Goal: Information Seeking & Learning: Learn about a topic

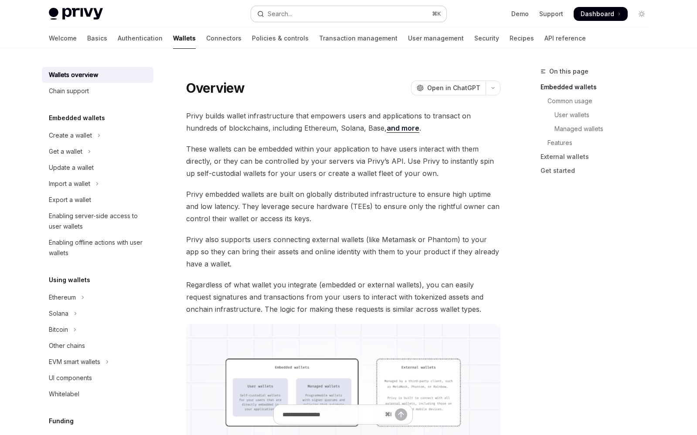
click at [329, 19] on button "Search... ⌘ K" at bounding box center [348, 14] width 195 height 16
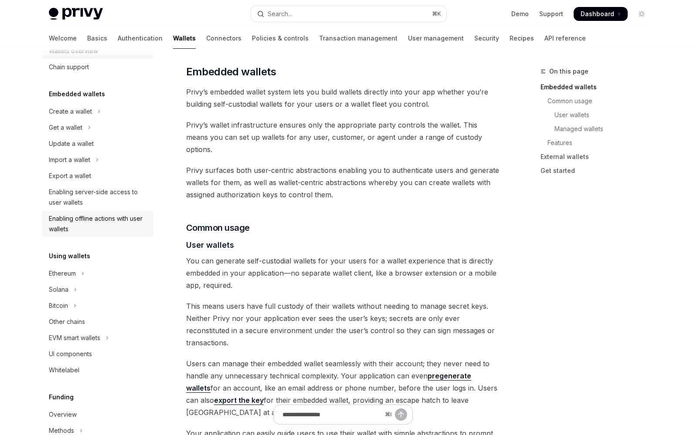
scroll to position [36, 0]
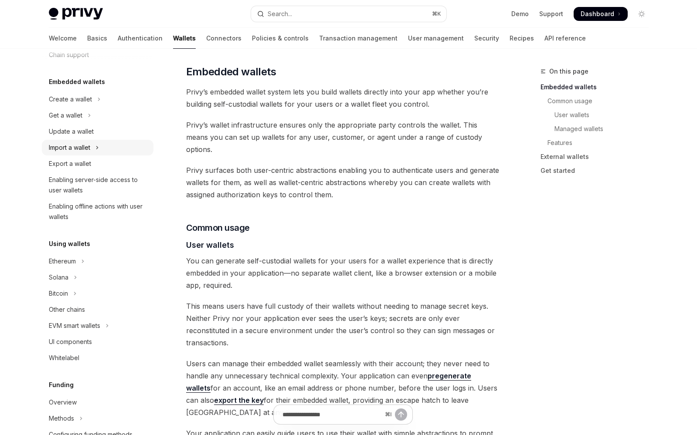
click at [84, 146] on div "Import a wallet" at bounding box center [69, 147] width 41 height 10
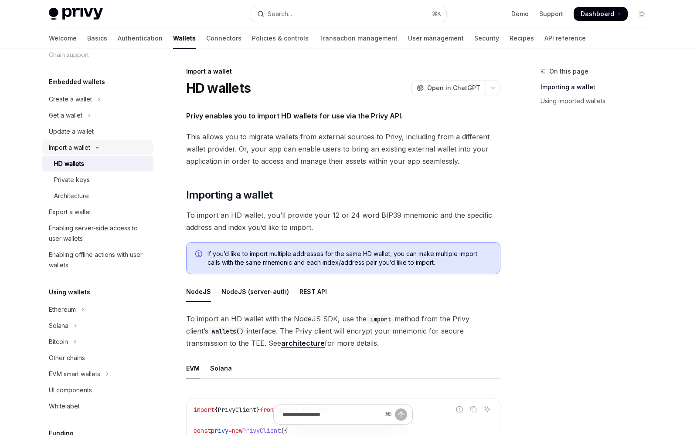
click at [85, 147] on div "Import a wallet" at bounding box center [69, 147] width 41 height 10
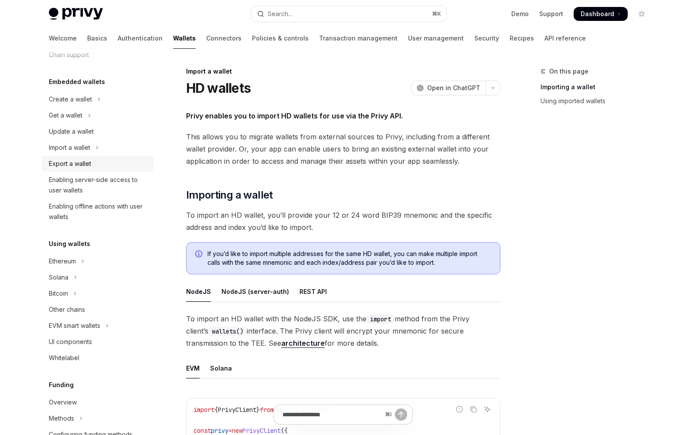
click at [84, 165] on div "Export a wallet" at bounding box center [70, 164] width 42 height 10
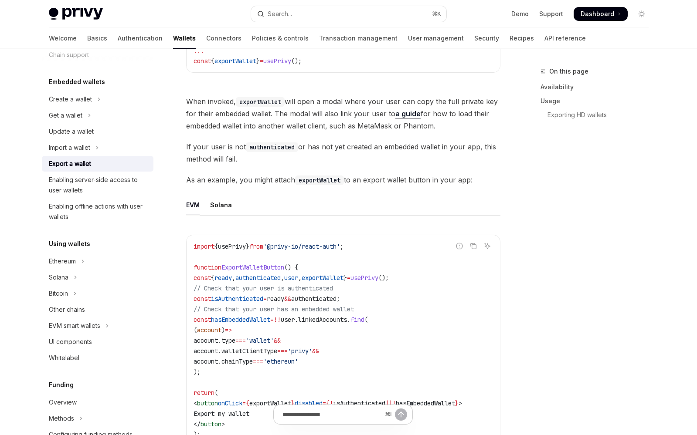
scroll to position [648, 0]
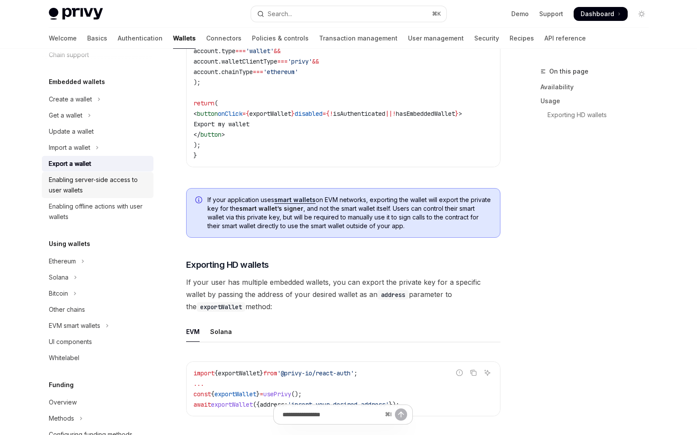
click at [112, 182] on div "Enabling server-side access to user wallets" at bounding box center [98, 185] width 99 height 21
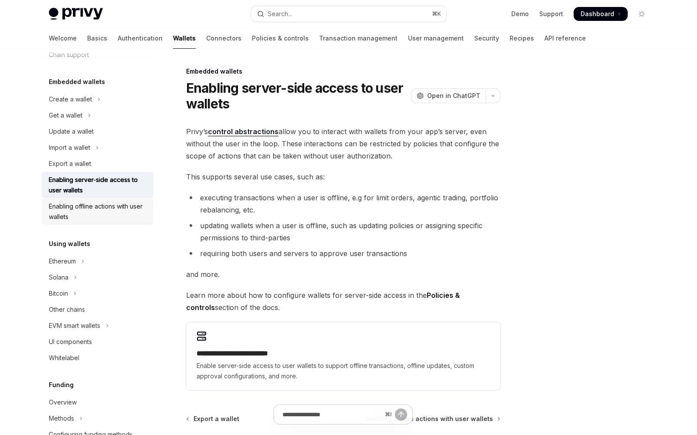
click at [108, 217] on div "Enabling offline actions with user wallets" at bounding box center [98, 211] width 99 height 21
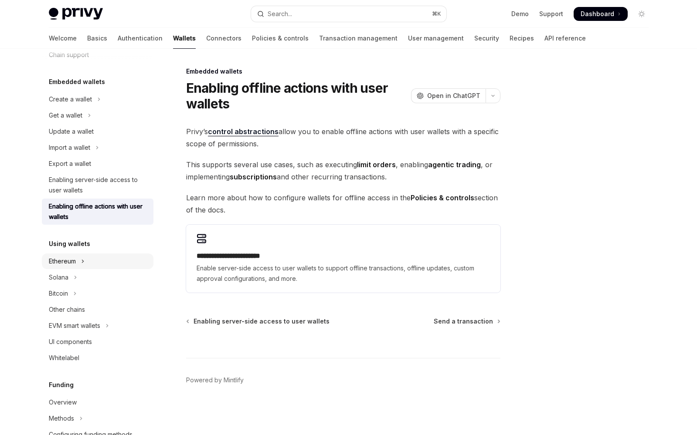
click at [98, 258] on button "Ethereum" at bounding box center [98, 262] width 112 height 16
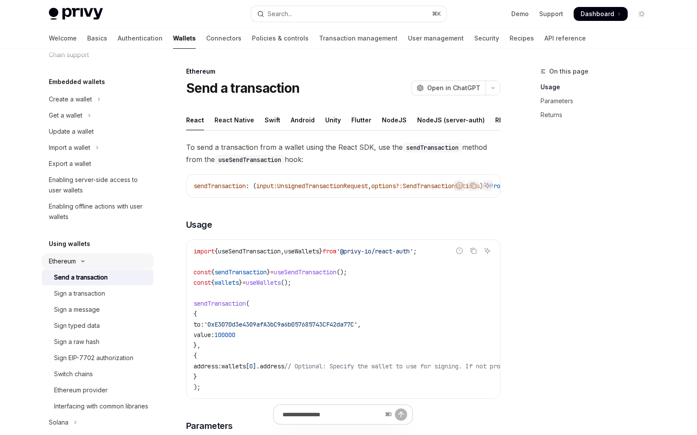
click at [88, 263] on button "Ethereum" at bounding box center [98, 262] width 112 height 16
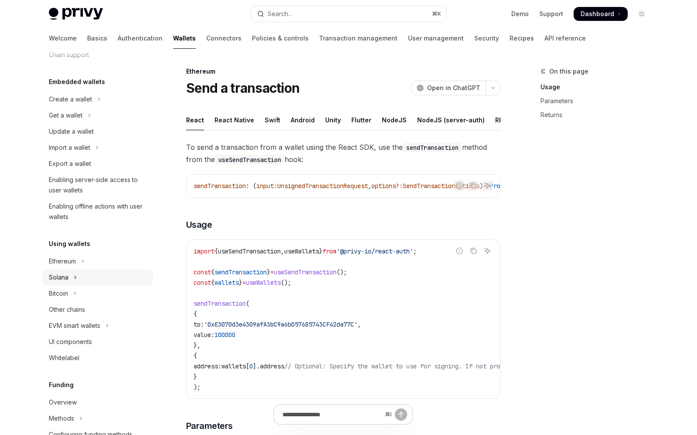
click at [87, 278] on button "Solana" at bounding box center [98, 278] width 112 height 16
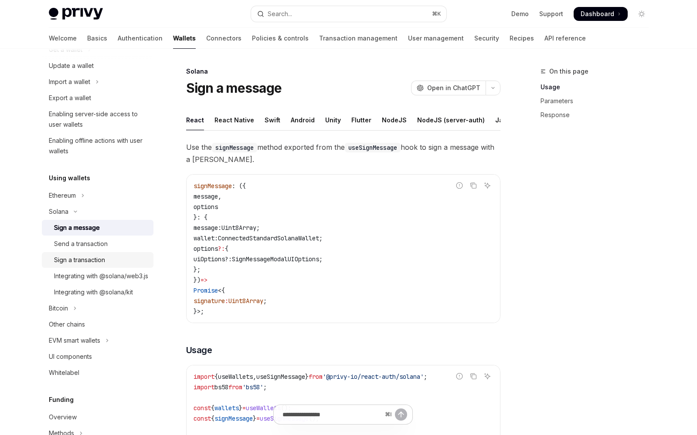
scroll to position [107, 0]
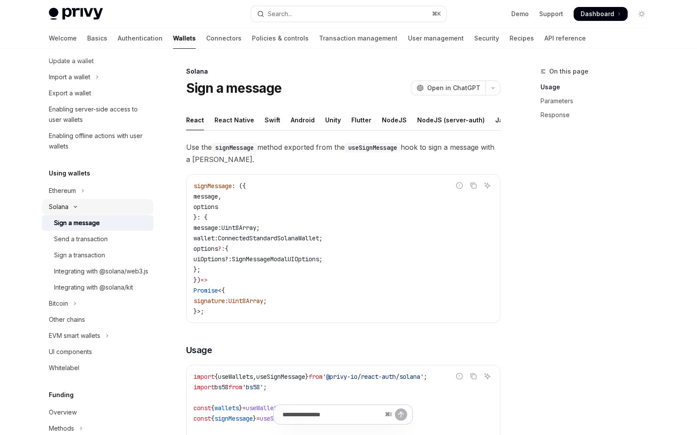
click at [82, 207] on button "Solana" at bounding box center [98, 207] width 112 height 16
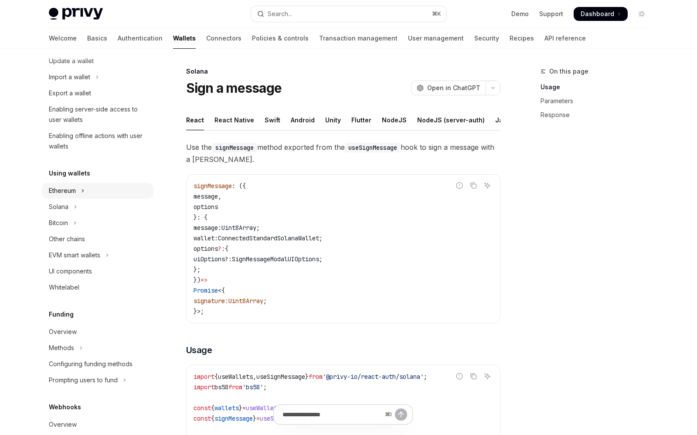
click at [82, 196] on button "Ethereum" at bounding box center [98, 191] width 112 height 16
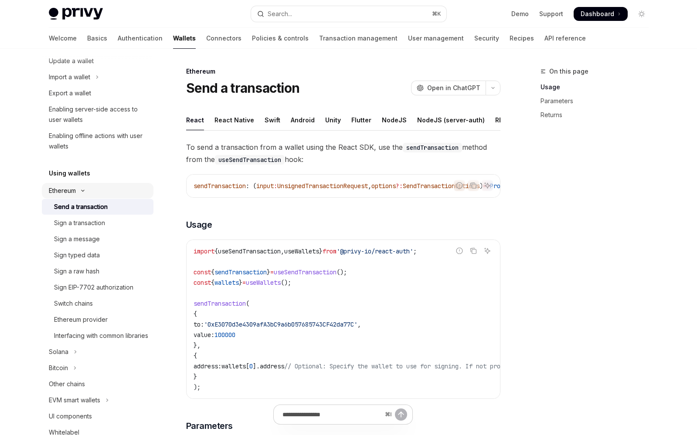
click at [82, 194] on button "Ethereum" at bounding box center [98, 191] width 112 height 16
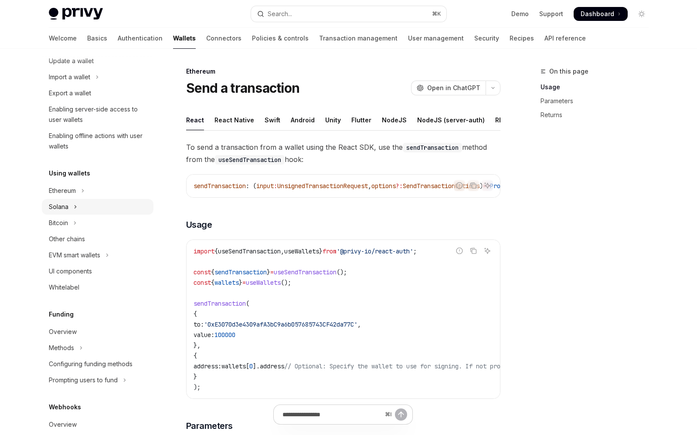
click at [82, 208] on button "Solana" at bounding box center [98, 207] width 112 height 16
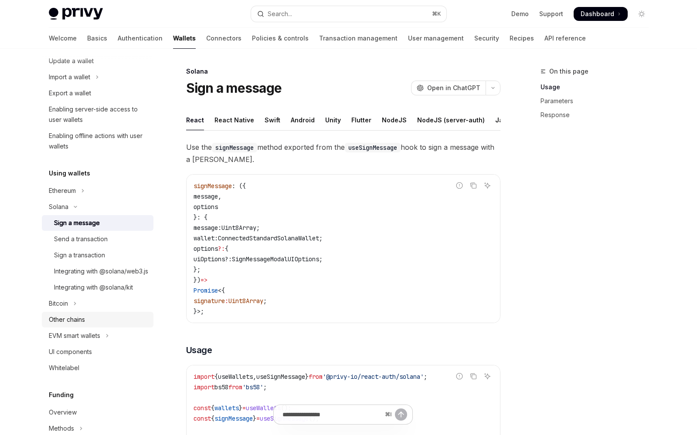
click at [71, 324] on link "Other chains" at bounding box center [98, 320] width 112 height 16
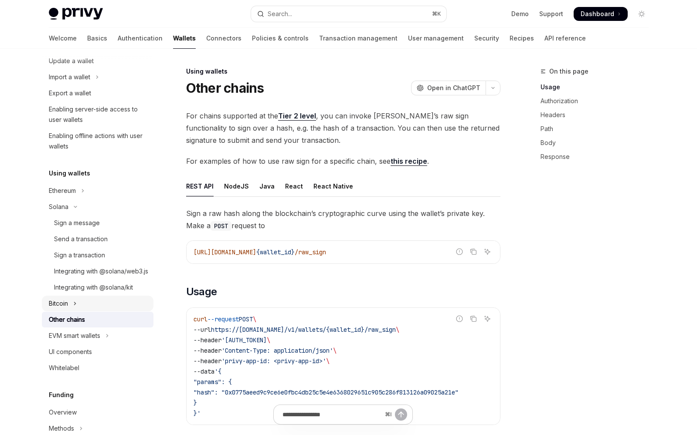
click at [71, 312] on button "Bitcoin" at bounding box center [98, 304] width 112 height 16
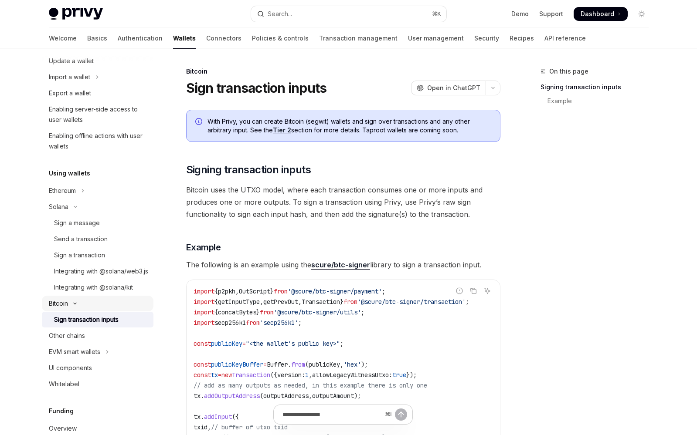
click at [71, 312] on button "Bitcoin" at bounding box center [98, 304] width 112 height 16
click at [71, 325] on div "Other chains" at bounding box center [67, 320] width 36 height 10
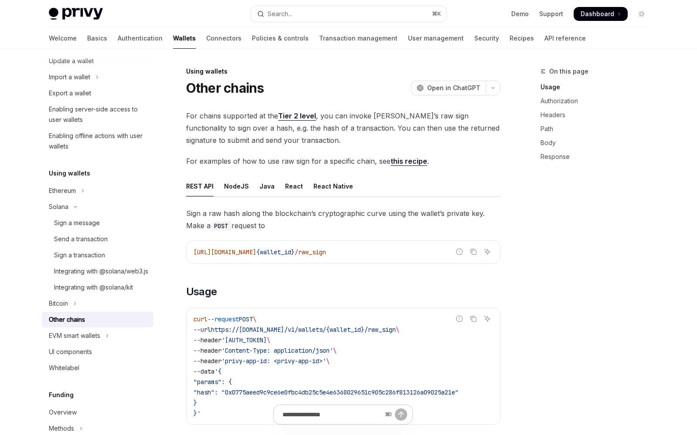
click at [71, 325] on div "Other chains" at bounding box center [67, 320] width 36 height 10
click at [94, 341] on div "EVM smart wallets" at bounding box center [74, 336] width 51 height 10
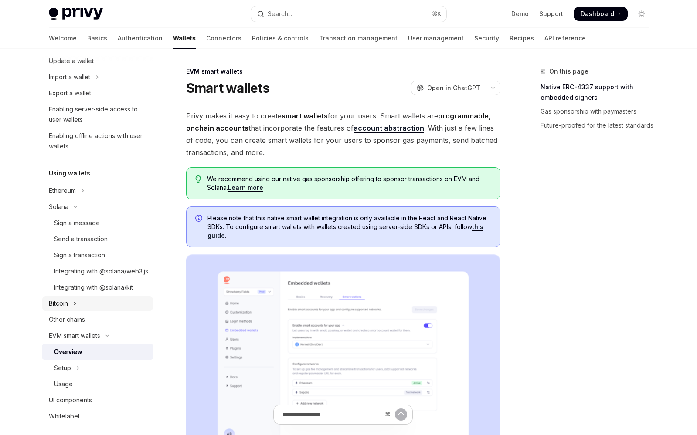
click at [83, 312] on button "Bitcoin" at bounding box center [98, 304] width 112 height 16
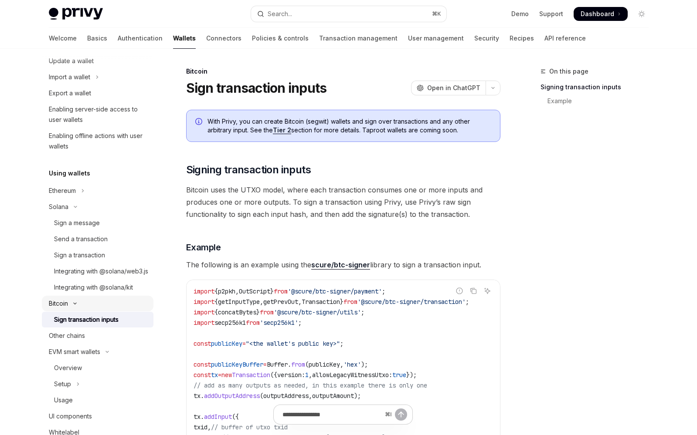
click at [83, 312] on button "Bitcoin" at bounding box center [98, 304] width 112 height 16
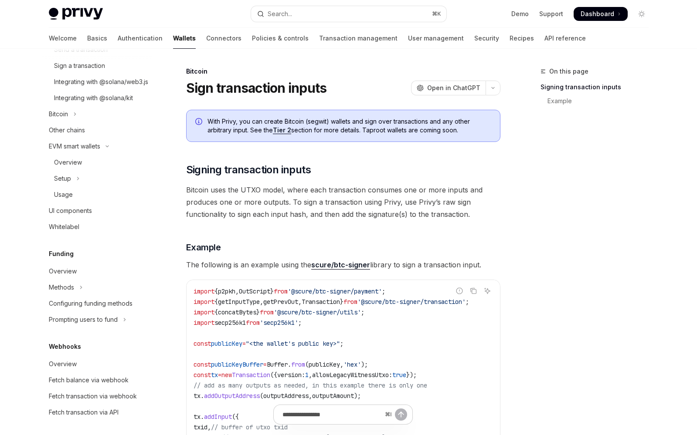
scroll to position [300, 0]
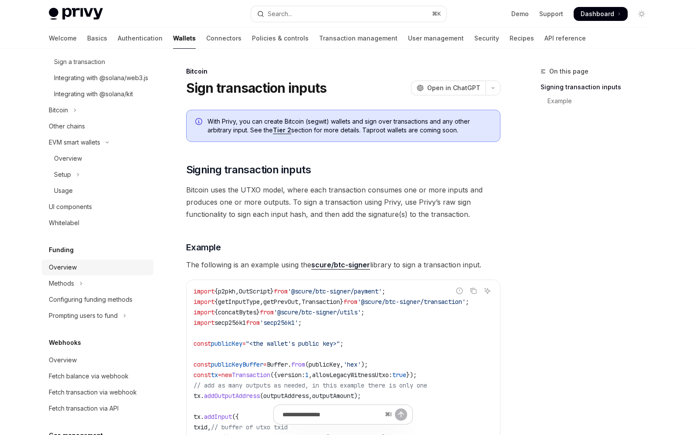
click at [72, 273] on div "Overview" at bounding box center [63, 267] width 28 height 10
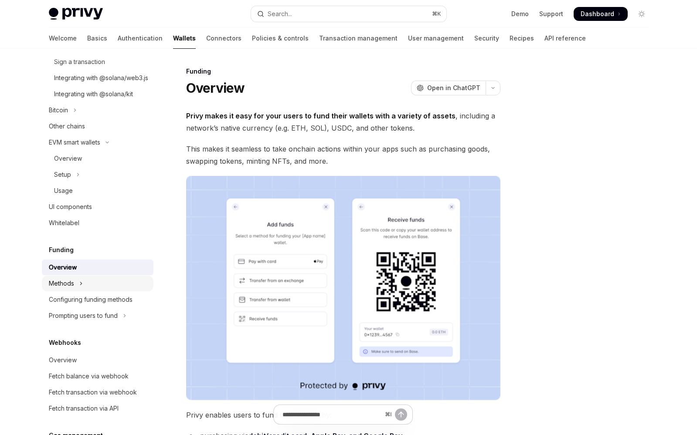
click at [78, 291] on button "Methods" at bounding box center [98, 284] width 112 height 16
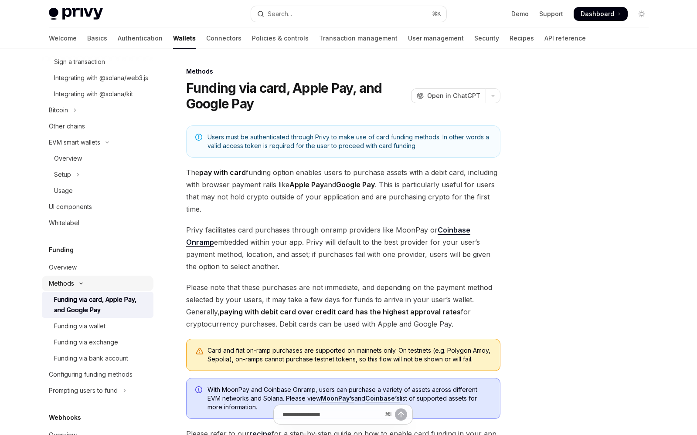
click at [78, 285] on icon "Toggle Methods section" at bounding box center [81, 283] width 10 height 3
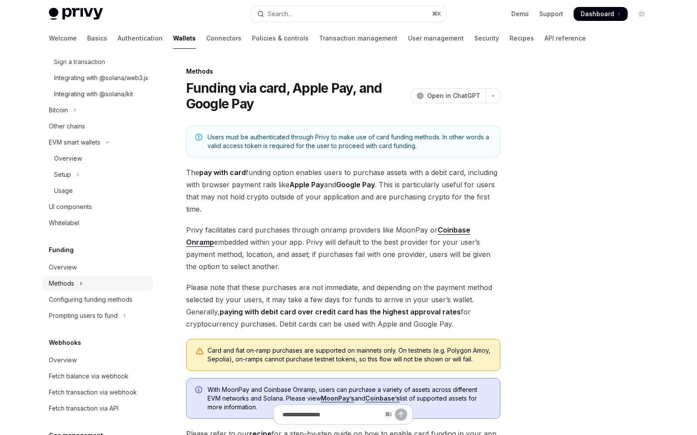
click at [78, 291] on button "Methods" at bounding box center [98, 284] width 112 height 16
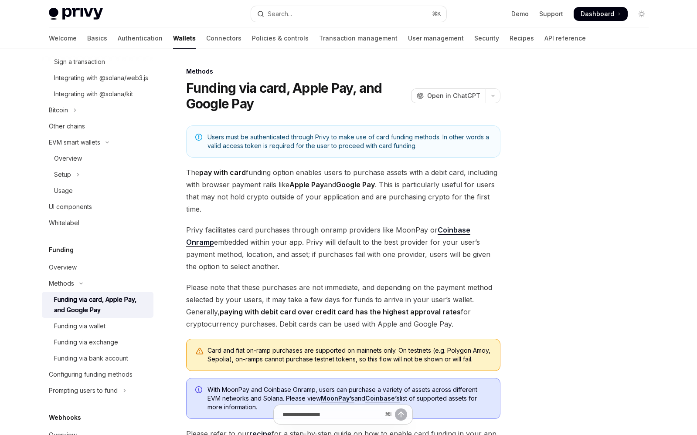
click at [86, 315] on div "Funding via card, Apple Pay, and Google Pay" at bounding box center [101, 305] width 94 height 21
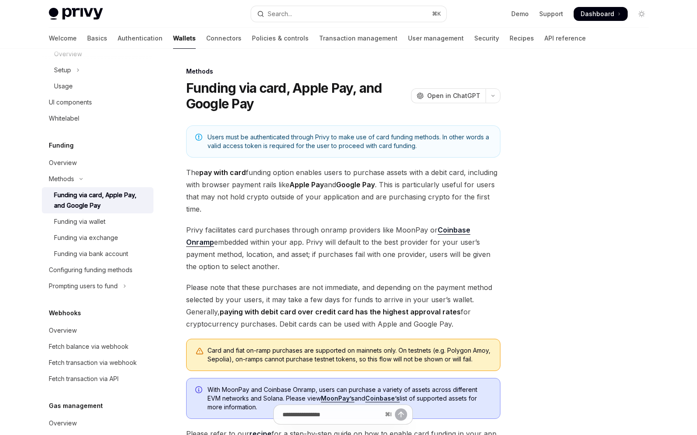
scroll to position [440, 0]
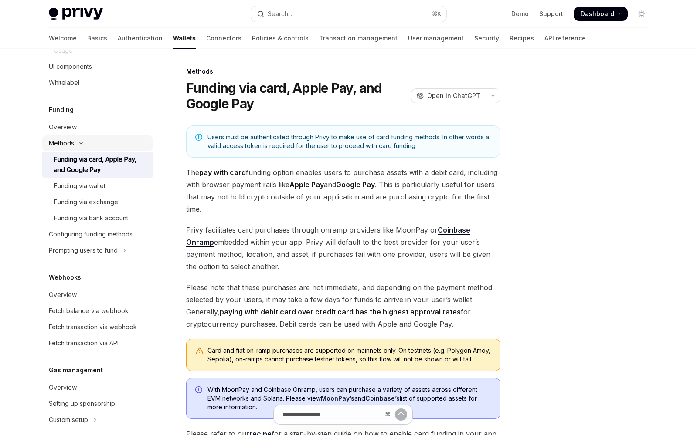
click at [75, 151] on button "Methods" at bounding box center [98, 144] width 112 height 16
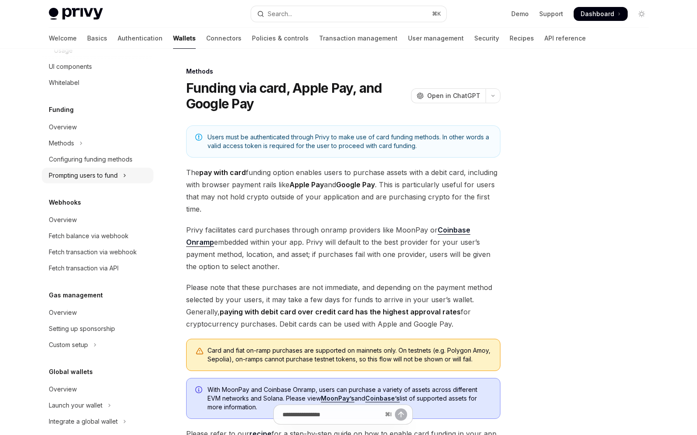
click at [85, 181] on div "Prompting users to fund" at bounding box center [83, 175] width 69 height 10
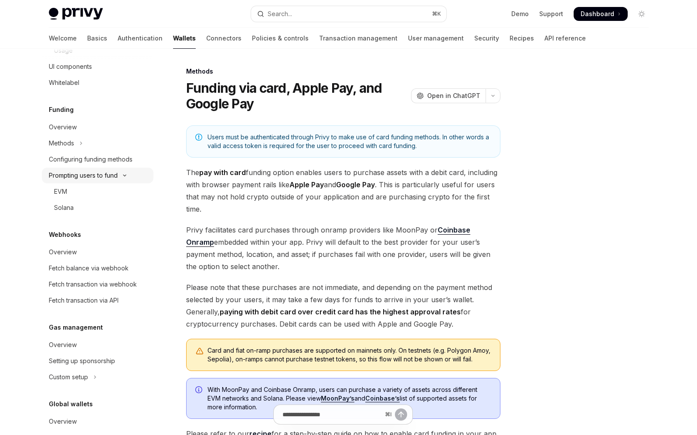
type textarea "*"
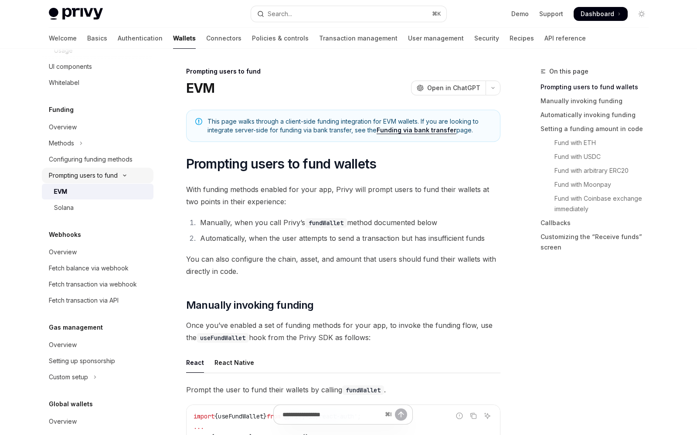
click at [85, 181] on div "Prompting users to fund" at bounding box center [83, 175] width 69 height 10
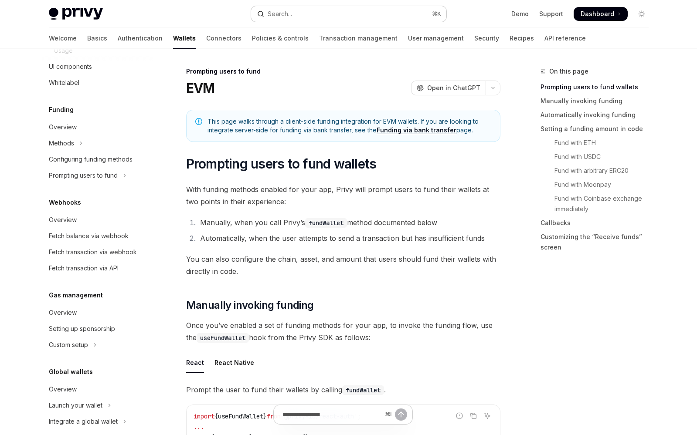
click at [257, 14] on icon "Open search" at bounding box center [260, 13] width 7 height 7
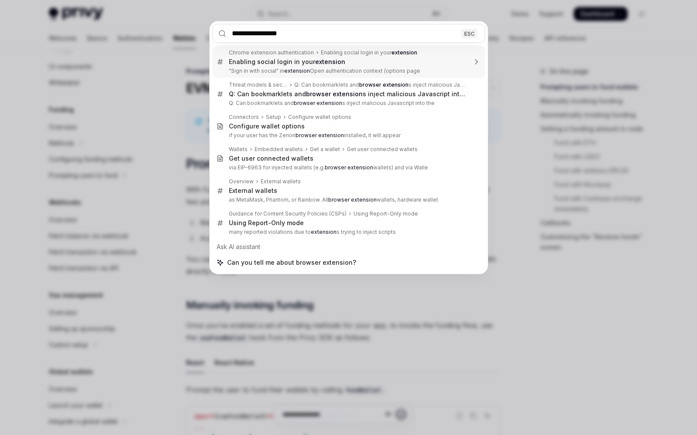
click at [289, 34] on input "**********" at bounding box center [348, 33] width 273 height 19
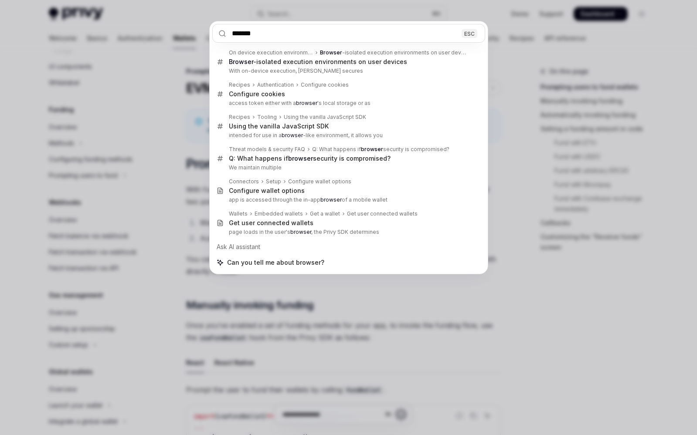
click at [292, 36] on input "*******" at bounding box center [348, 33] width 273 height 19
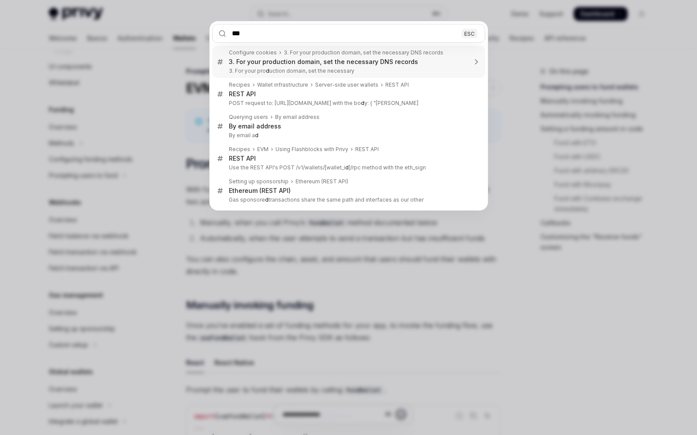
type input "****"
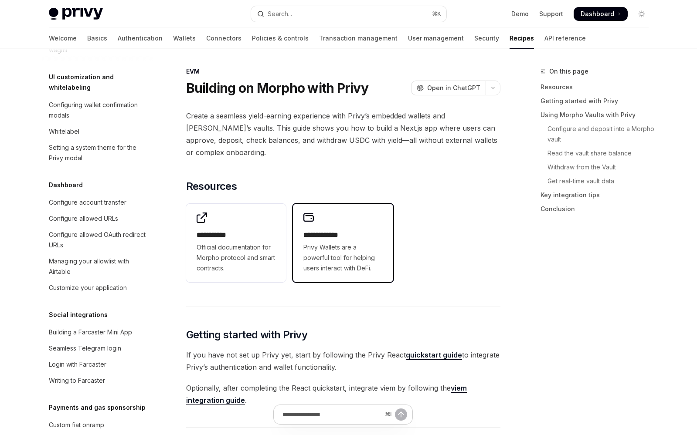
scroll to position [1161, 0]
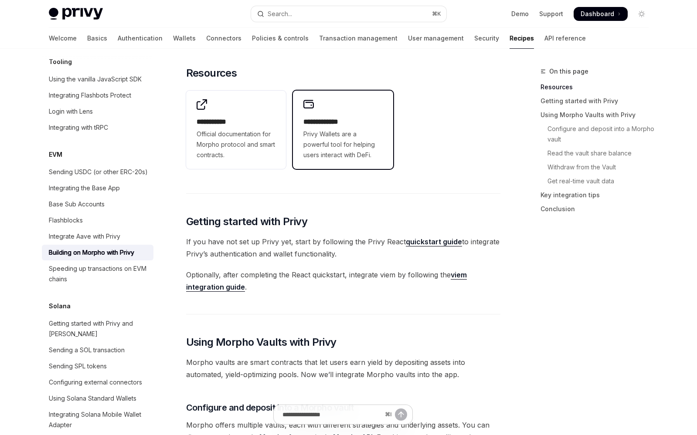
click at [329, 147] on span "Privy Wallets are a powerful tool for helping users interact with DeFi." at bounding box center [342, 144] width 79 height 31
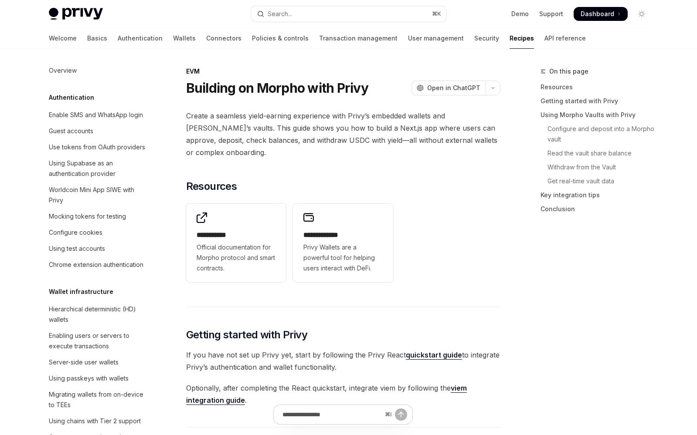
type textarea "*"
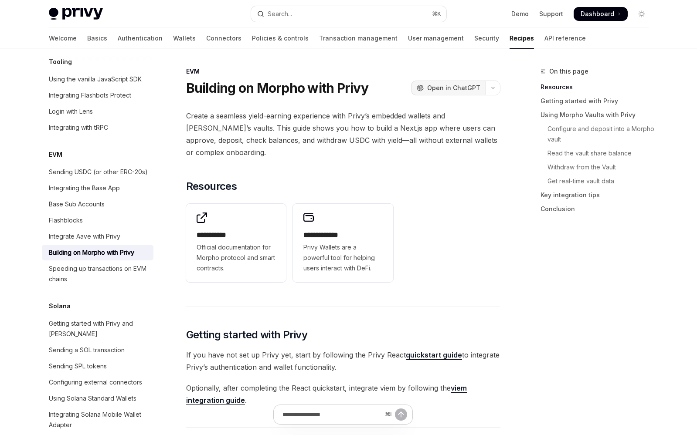
click at [442, 88] on span "Open in ChatGPT" at bounding box center [453, 88] width 53 height 9
